Goal: Information Seeking & Learning: Learn about a topic

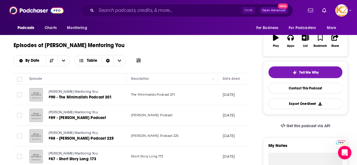
scroll to position [93, 0]
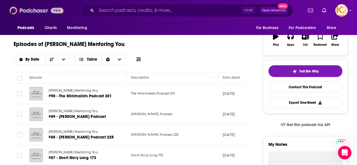
click at [21, 13] on img at bounding box center [36, 10] width 54 height 11
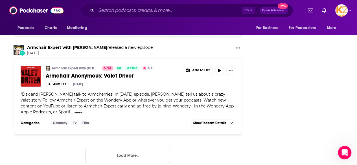
scroll to position [1050, 0]
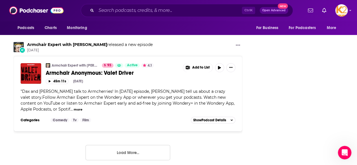
click at [102, 145] on button "Load More..." at bounding box center [128, 152] width 85 height 15
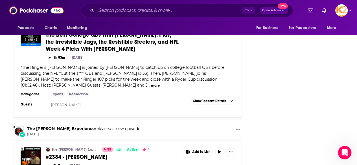
scroll to position [1294, 0]
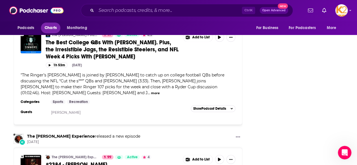
click at [55, 27] on span "Charts" at bounding box center [51, 28] width 12 height 8
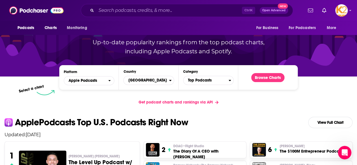
scroll to position [53, 0]
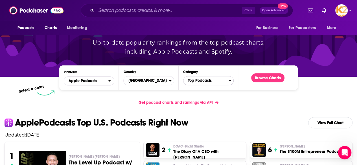
click at [204, 78] on span "Top Podcasts" at bounding box center [206, 81] width 45 height 10
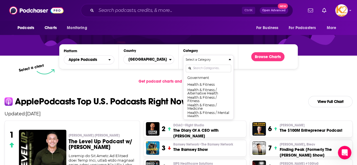
scroll to position [195, 0]
click at [205, 86] on button "Health & Fitness" at bounding box center [208, 83] width 45 height 7
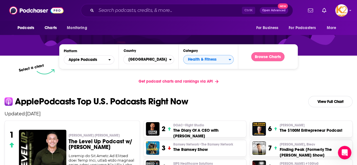
click at [260, 57] on button "Browse Charts" at bounding box center [268, 56] width 33 height 9
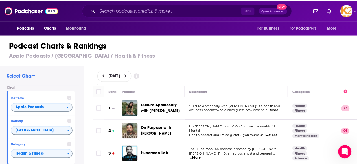
scroll to position [1, 0]
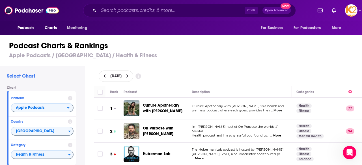
click at [279, 110] on span "...More" at bounding box center [276, 111] width 11 height 5
click at [239, 65] on div "Podcast Charts & Rankings Apple Podcasts / [GEOGRAPHIC_DATA] / Health & Fitness" at bounding box center [183, 50] width 367 height 32
click at [277, 111] on span "...More" at bounding box center [276, 111] width 11 height 5
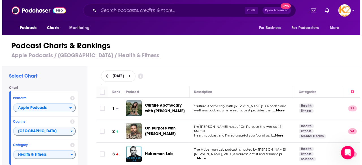
scroll to position [0, 0]
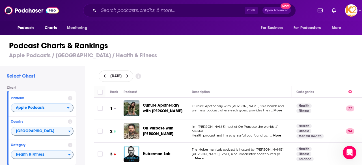
click at [249, 60] on div "Podcast Charts & Rankings Apple Podcasts / [GEOGRAPHIC_DATA] / Health & Fitness" at bounding box center [183, 50] width 367 height 32
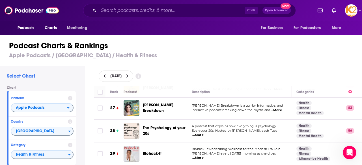
scroll to position [614, 0]
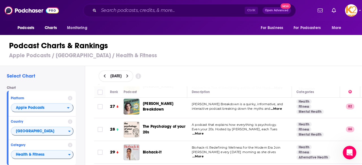
click at [275, 107] on span "...More" at bounding box center [275, 109] width 11 height 5
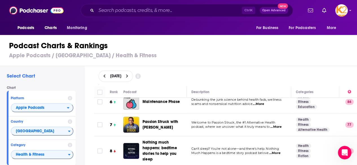
scroll to position [0, 0]
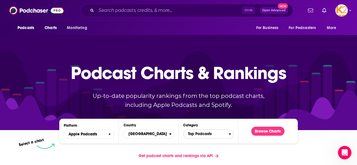
click at [222, 136] on span "Top Podcasts" at bounding box center [206, 134] width 45 height 10
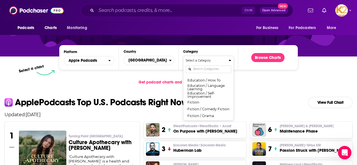
scroll to position [144, 0]
click at [207, 96] on button "Education / Self-Improvement" at bounding box center [208, 95] width 45 height 8
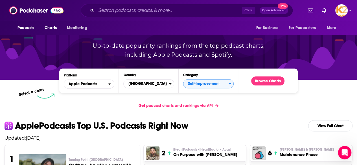
scroll to position [50, 0]
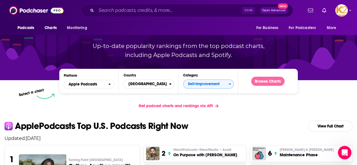
click at [261, 82] on button "Browse Charts" at bounding box center [268, 81] width 33 height 9
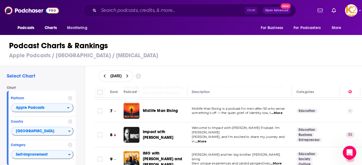
scroll to position [145, 0]
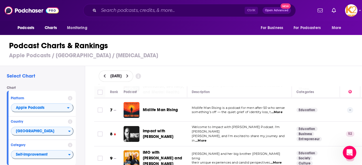
drag, startPoint x: 279, startPoint y: 126, endPoint x: 272, endPoint y: 138, distance: 13.4
click at [272, 138] on td "Welcome to Impact with [PERSON_NAME] Podcast. I'm [PERSON_NAME], and I'm excite…" at bounding box center [239, 134] width 105 height 25
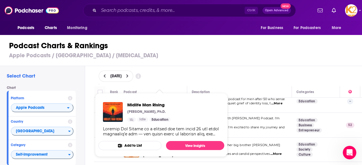
scroll to position [154, 0]
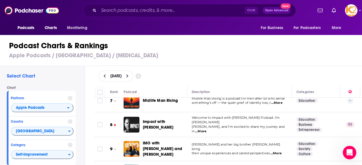
click at [218, 71] on div "[DATE]" at bounding box center [228, 76] width 259 height 11
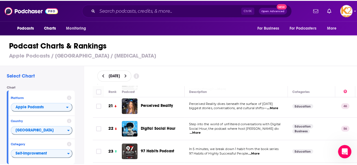
scroll to position [474, 0]
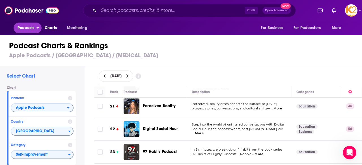
click at [23, 26] on span "Podcasts" at bounding box center [26, 28] width 17 height 8
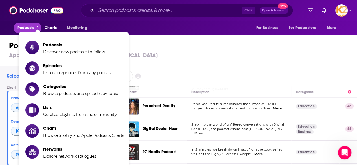
click at [26, 21] on div "Podcasts Charts Monitoring" at bounding box center [54, 28] width 81 height 14
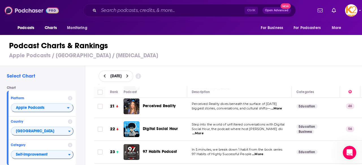
click at [29, 12] on img at bounding box center [32, 10] width 54 height 11
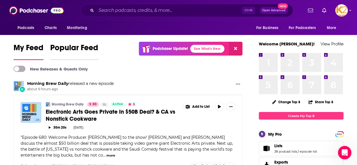
click at [64, 44] on span "Popular Feed" at bounding box center [74, 49] width 48 height 13
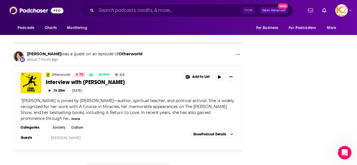
scroll to position [1172, 0]
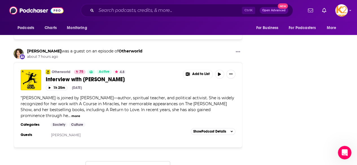
click at [101, 101] on span "[PERSON_NAME] is joined by [PERSON_NAME]—author, spiritual teacher, and politic…" at bounding box center [128, 107] width 214 height 23
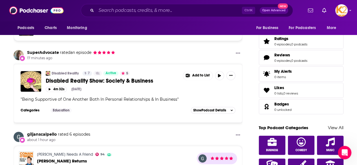
scroll to position [0, 0]
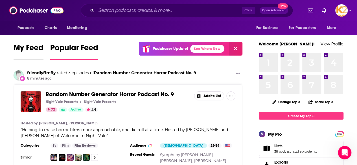
click at [21, 47] on span "My Feed" at bounding box center [29, 49] width 30 height 13
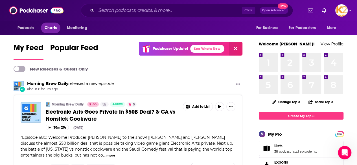
click at [48, 30] on span "Charts" at bounding box center [51, 28] width 12 height 8
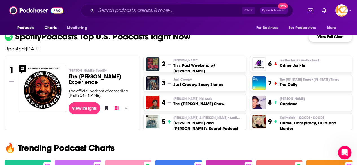
scroll to position [244, 0]
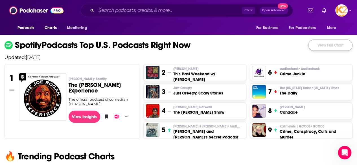
drag, startPoint x: 321, startPoint y: 46, endPoint x: 335, endPoint y: 43, distance: 14.2
click at [335, 43] on link "View Full Chart" at bounding box center [331, 45] width 44 height 11
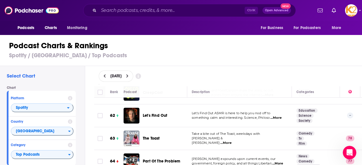
scroll to position [1417, 0]
click at [224, 141] on span "...More" at bounding box center [225, 143] width 11 height 5
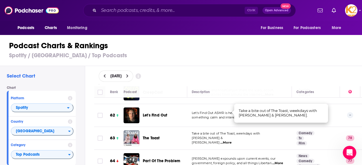
click at [220, 141] on span "...More" at bounding box center [225, 143] width 11 height 5
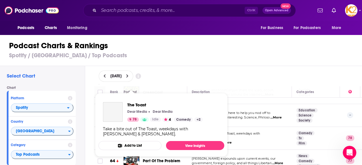
click at [132, 109] on div "The Toast Dear Media Dear Media 78 Idle 4 Comedy + 2" at bounding box center [164, 112] width 75 height 20
click at [137, 105] on span "The Toast" at bounding box center [164, 104] width 75 height 5
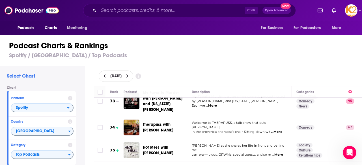
scroll to position [1689, 0]
click at [281, 153] on span "...More" at bounding box center [277, 155] width 11 height 5
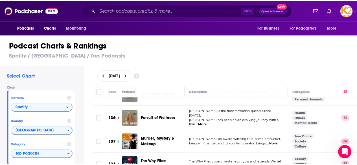
scroll to position [3186, 0]
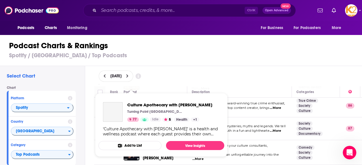
click at [133, 121] on span "77" at bounding box center [135, 120] width 4 height 6
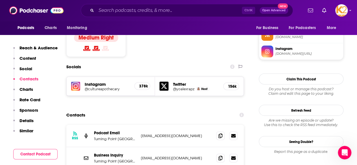
scroll to position [471, 0]
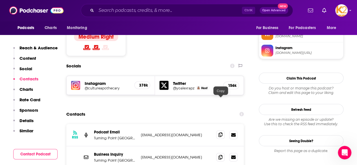
click at [222, 133] on icon at bounding box center [221, 135] width 4 height 5
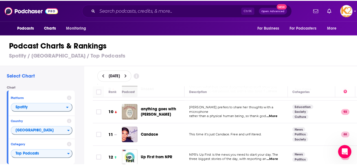
scroll to position [203, 0]
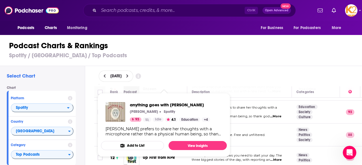
click at [151, 111] on p "[PERSON_NAME]" at bounding box center [144, 112] width 28 height 5
click at [140, 105] on span "anything goes with [PERSON_NAME]" at bounding box center [170, 104] width 80 height 5
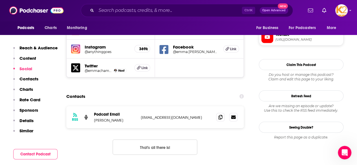
scroll to position [506, 0]
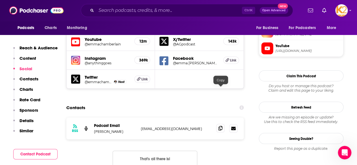
click at [219, 126] on icon at bounding box center [221, 128] width 4 height 5
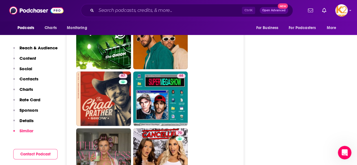
scroll to position [1528, 0]
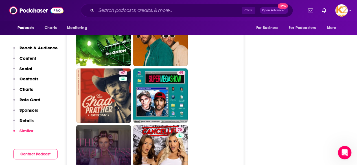
click at [118, 125] on link "The Wellness Cafe" at bounding box center [103, 152] width 55 height 55
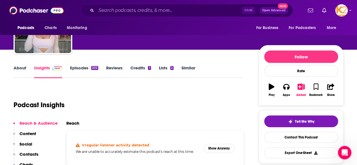
scroll to position [40, 0]
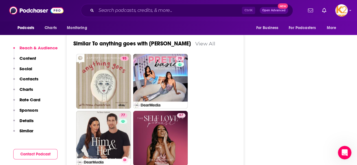
scroll to position [1317, 0]
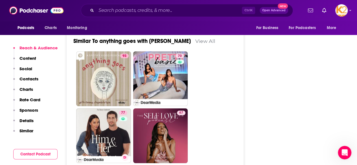
click at [105, 109] on link "77 The Skinny Confidential Him & Her Show" at bounding box center [103, 136] width 55 height 55
type input "[URL][DOMAIN_NAME]"
